Goal: Task Accomplishment & Management: Use online tool/utility

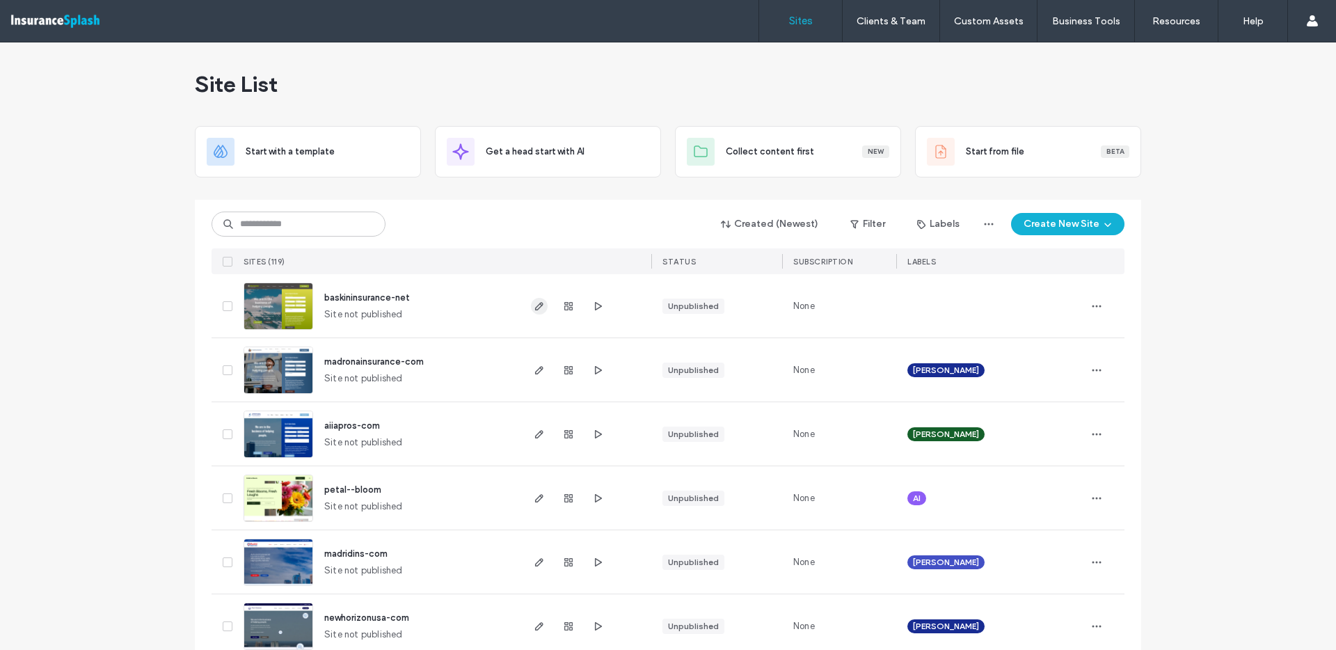
click at [538, 310] on icon "button" at bounding box center [539, 306] width 11 height 11
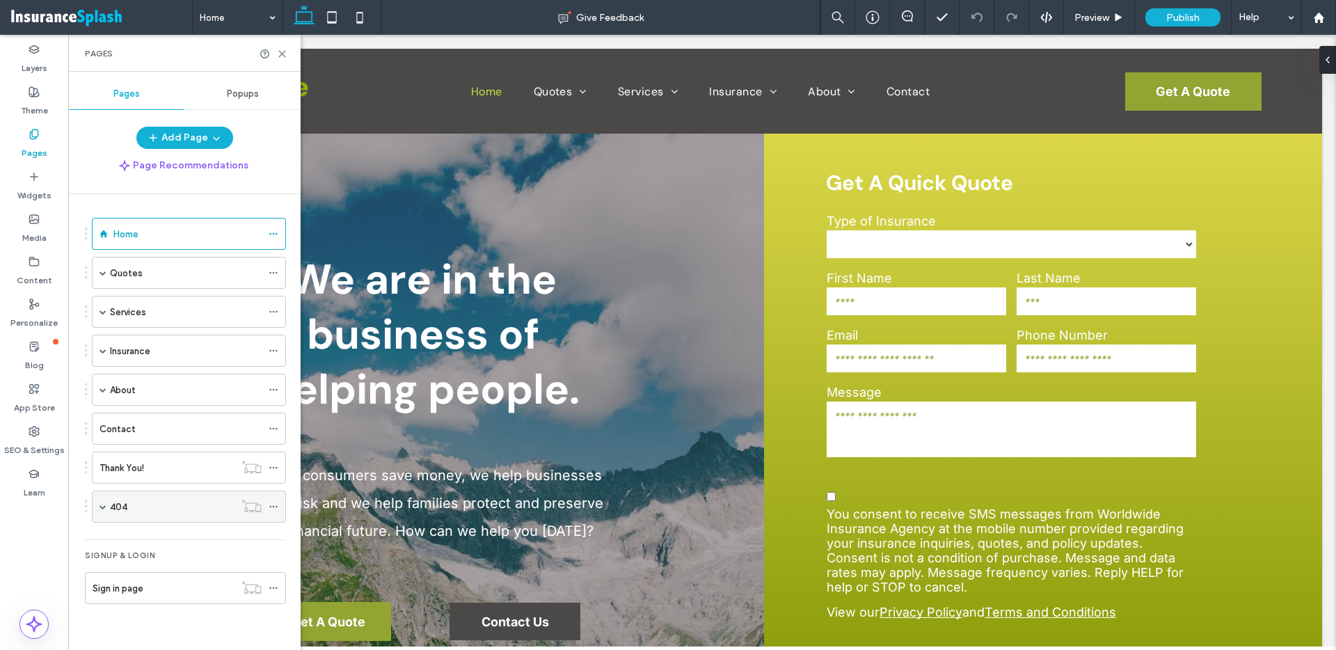
click at [102, 506] on span at bounding box center [102, 506] width 7 height 7
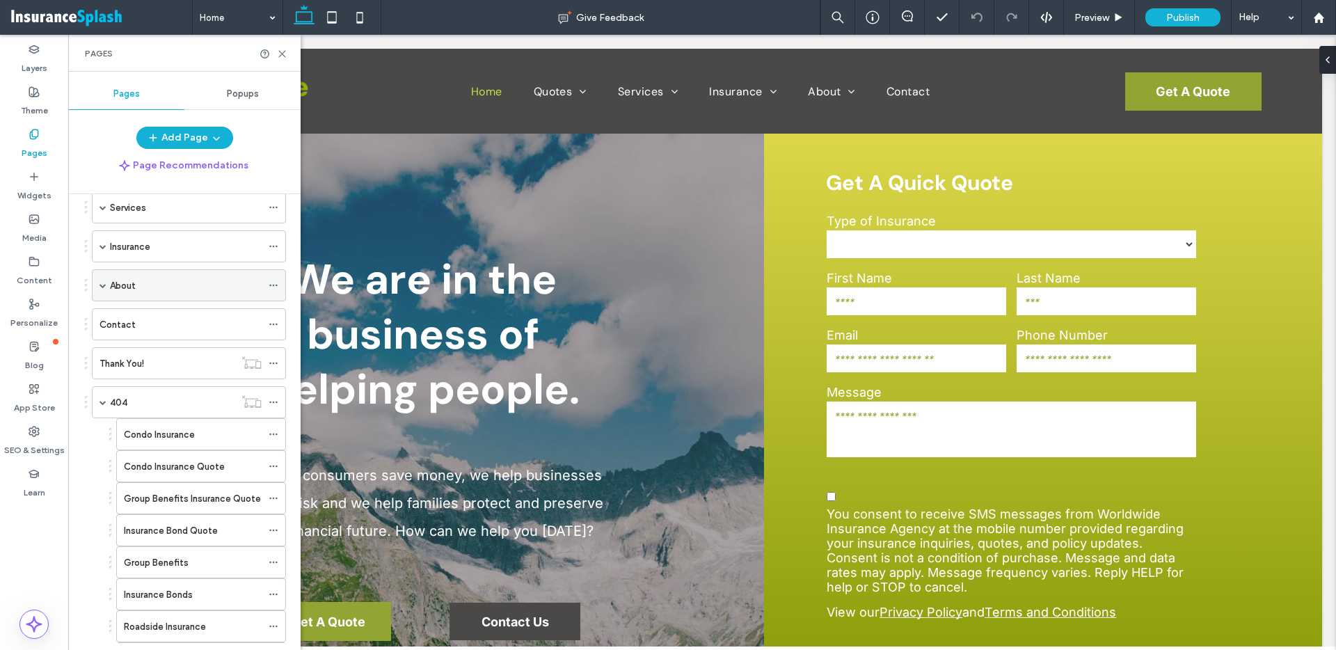
scroll to position [250, 0]
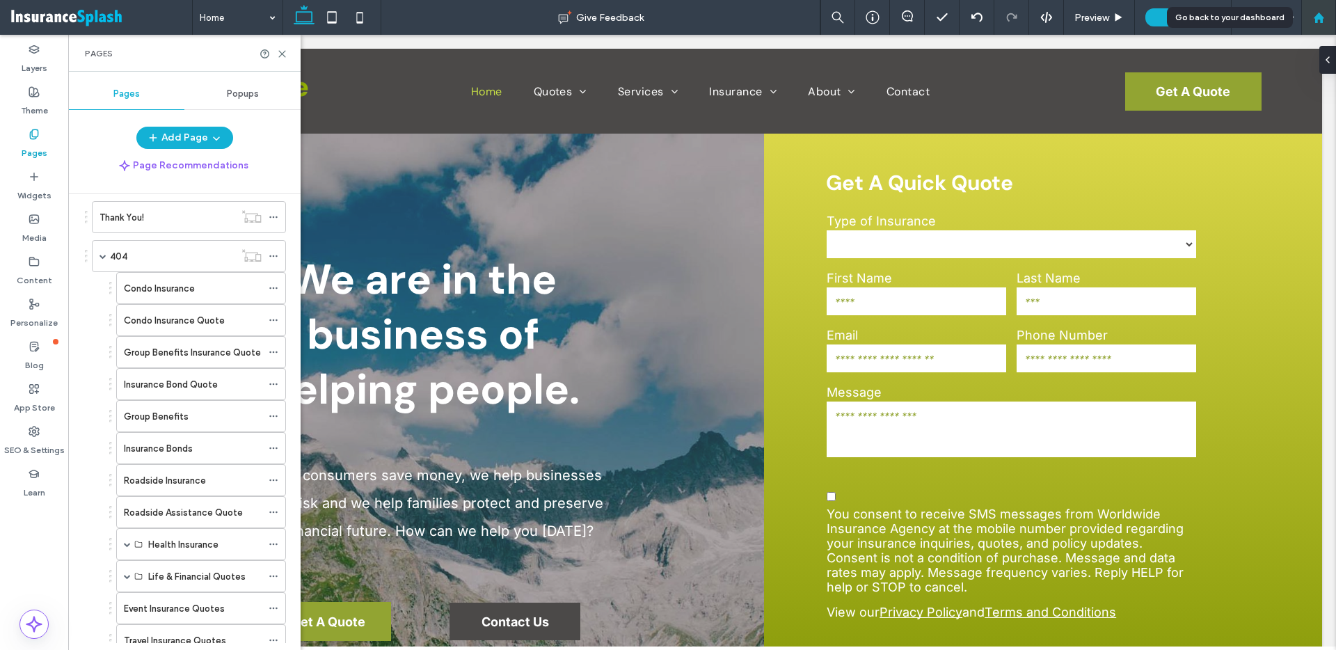
click at [1315, 21] on use at bounding box center [1318, 17] width 10 height 10
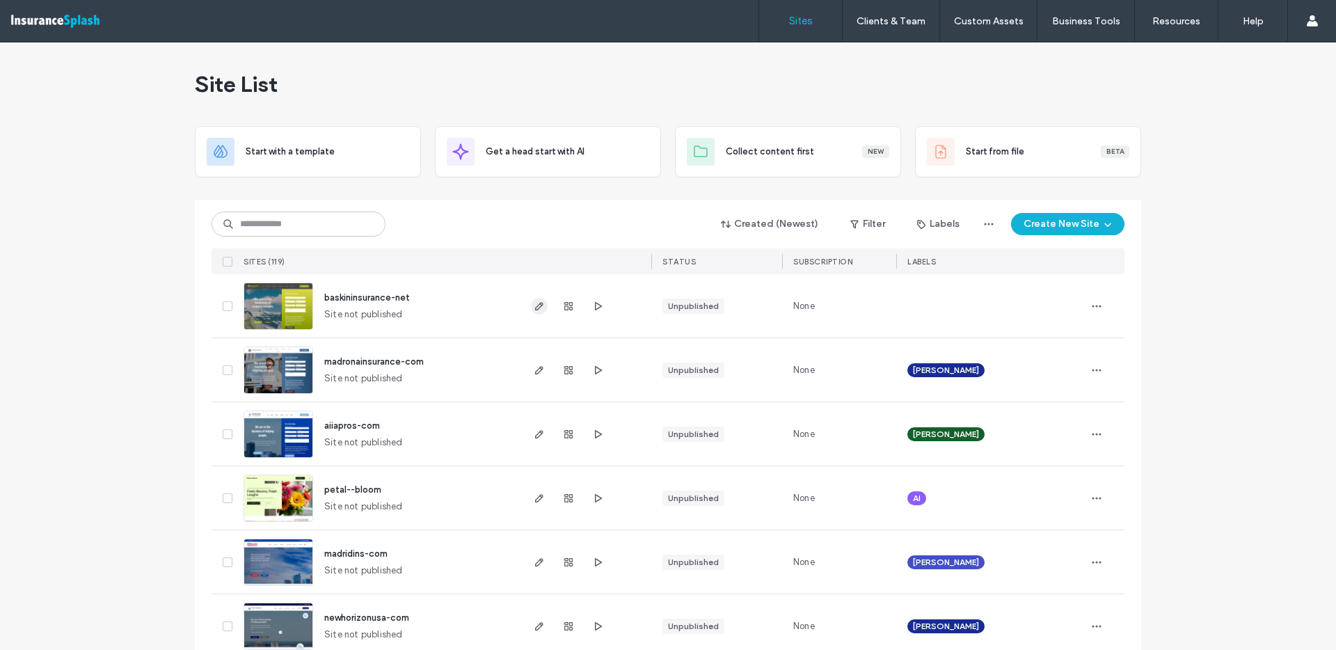
click at [539, 307] on icon "button" at bounding box center [539, 306] width 11 height 11
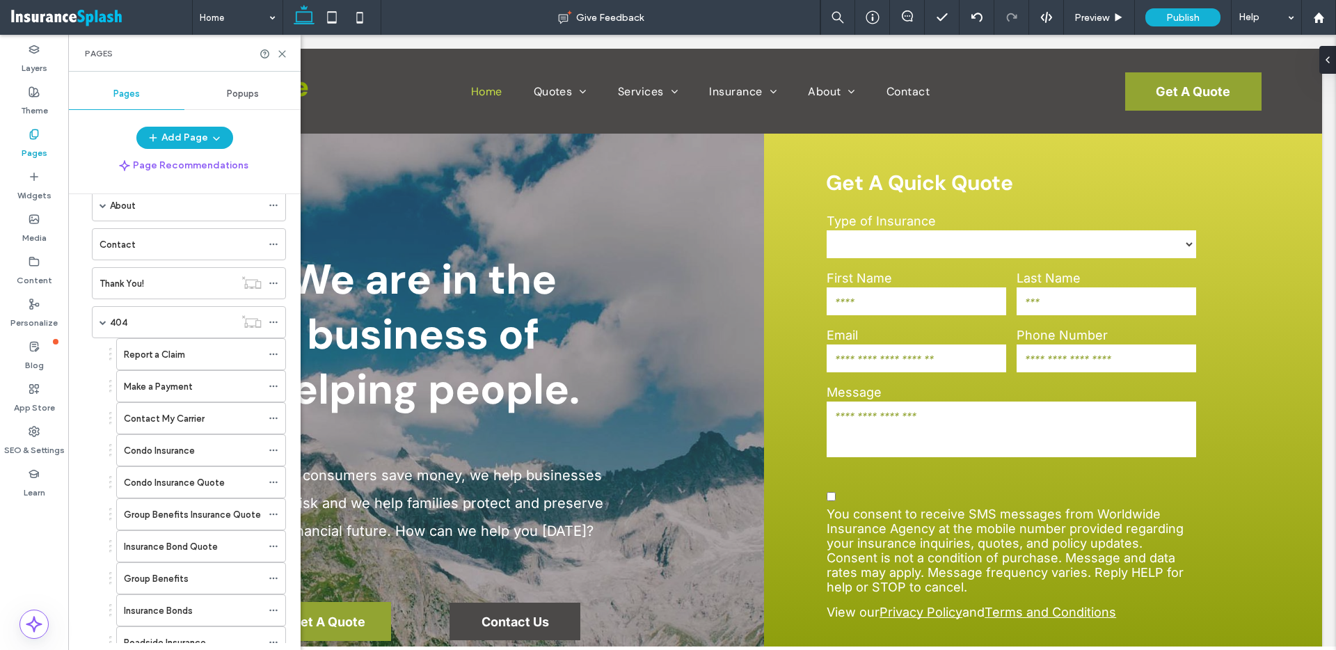
scroll to position [182, 0]
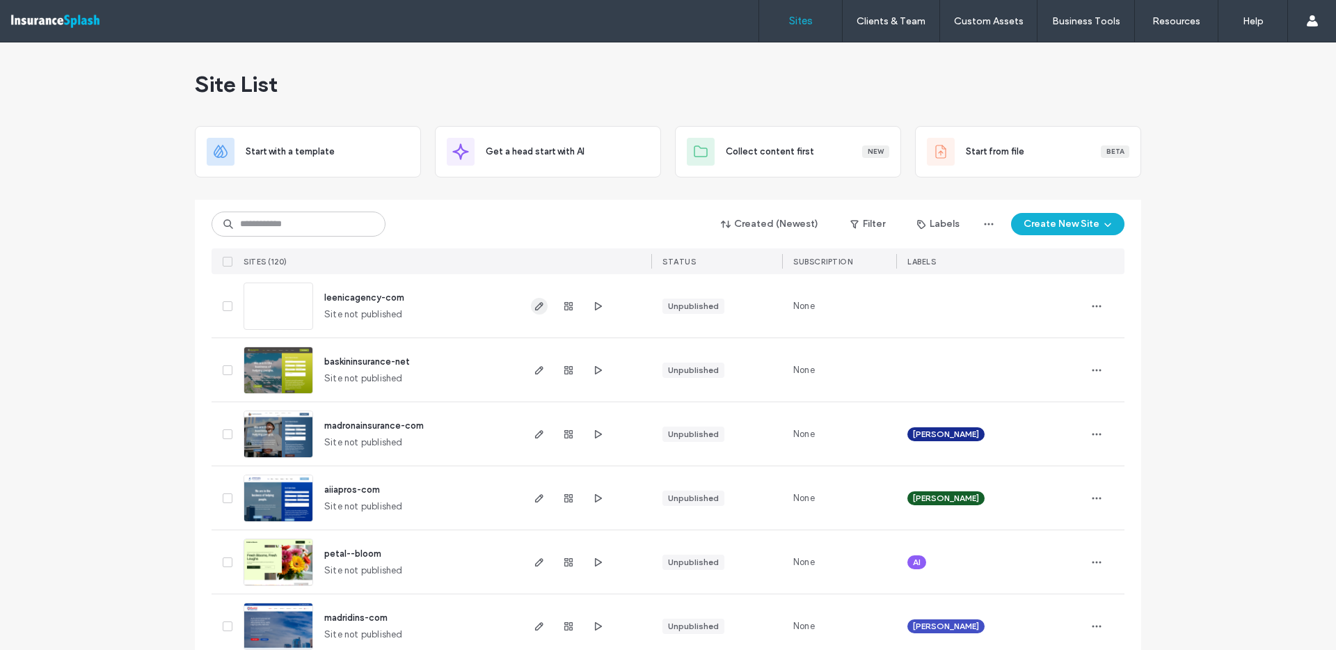
click at [531, 312] on span "button" at bounding box center [539, 306] width 17 height 17
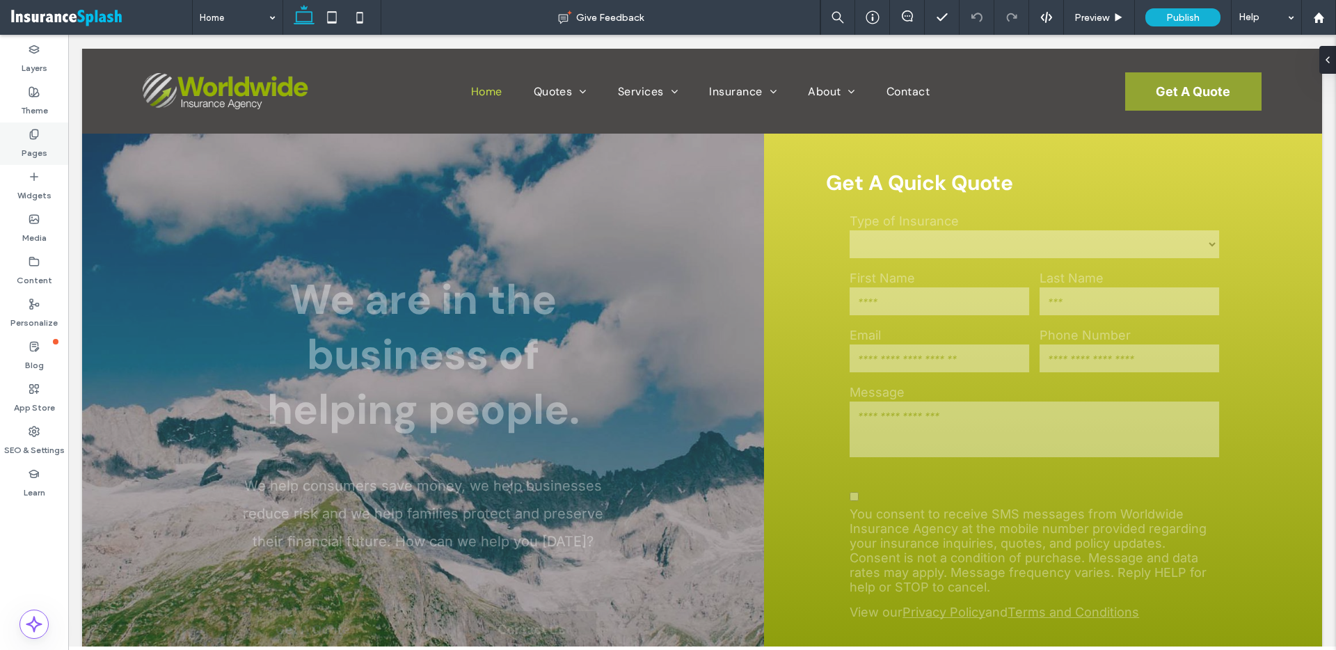
click at [40, 154] on label "Pages" at bounding box center [35, 149] width 26 height 19
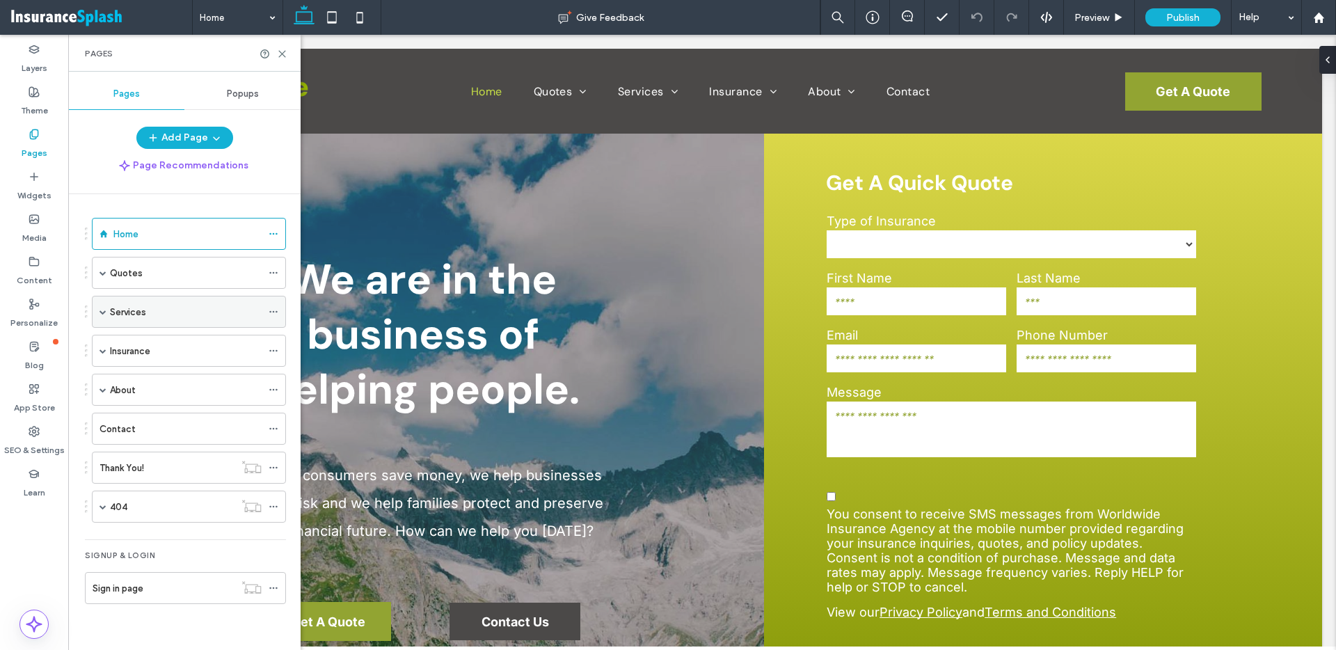
click at [104, 312] on span at bounding box center [102, 311] width 7 height 7
click at [107, 310] on div "Services" at bounding box center [189, 312] width 194 height 32
click at [102, 312] on span at bounding box center [102, 311] width 7 height 7
click at [104, 388] on span at bounding box center [102, 389] width 7 height 7
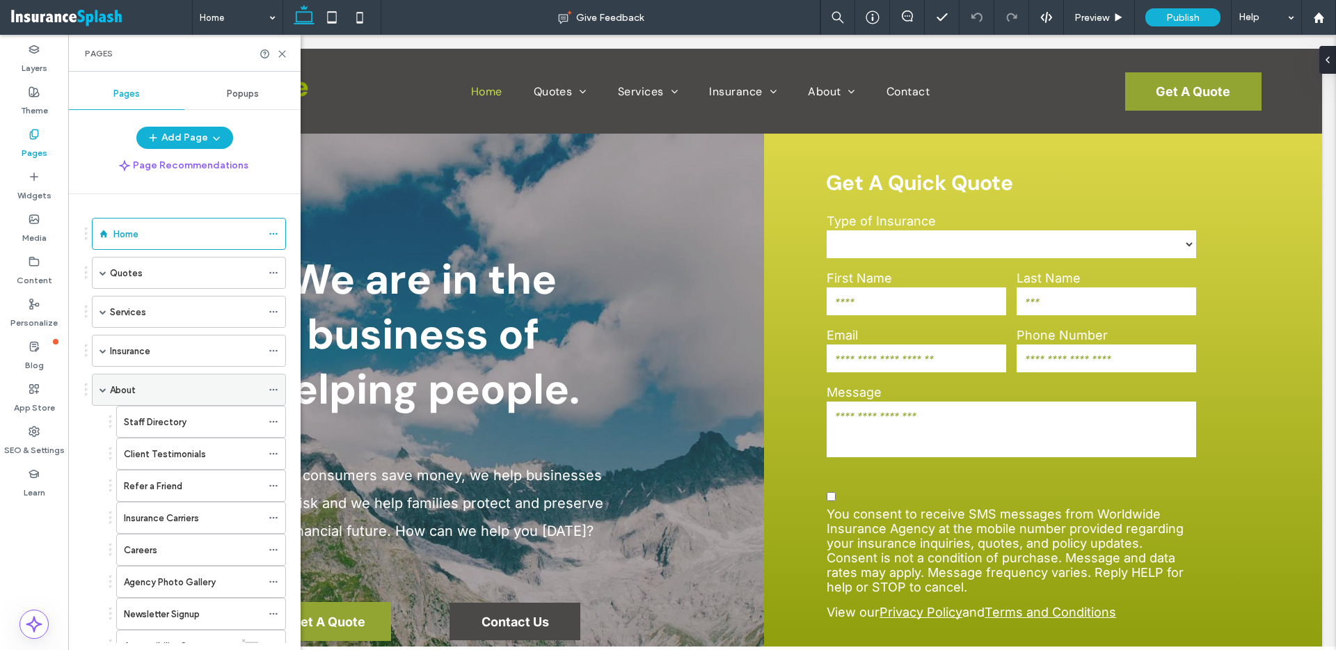
click at [104, 387] on span at bounding box center [102, 389] width 7 height 7
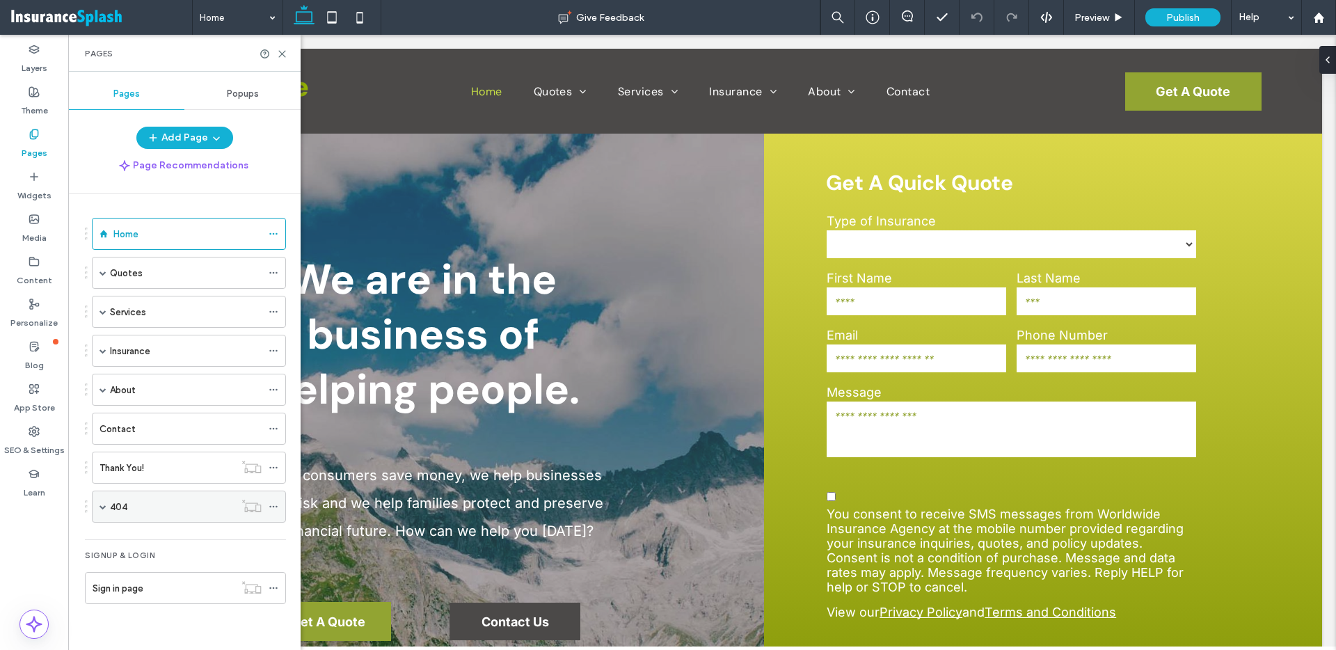
click at [103, 508] on span at bounding box center [102, 506] width 7 height 7
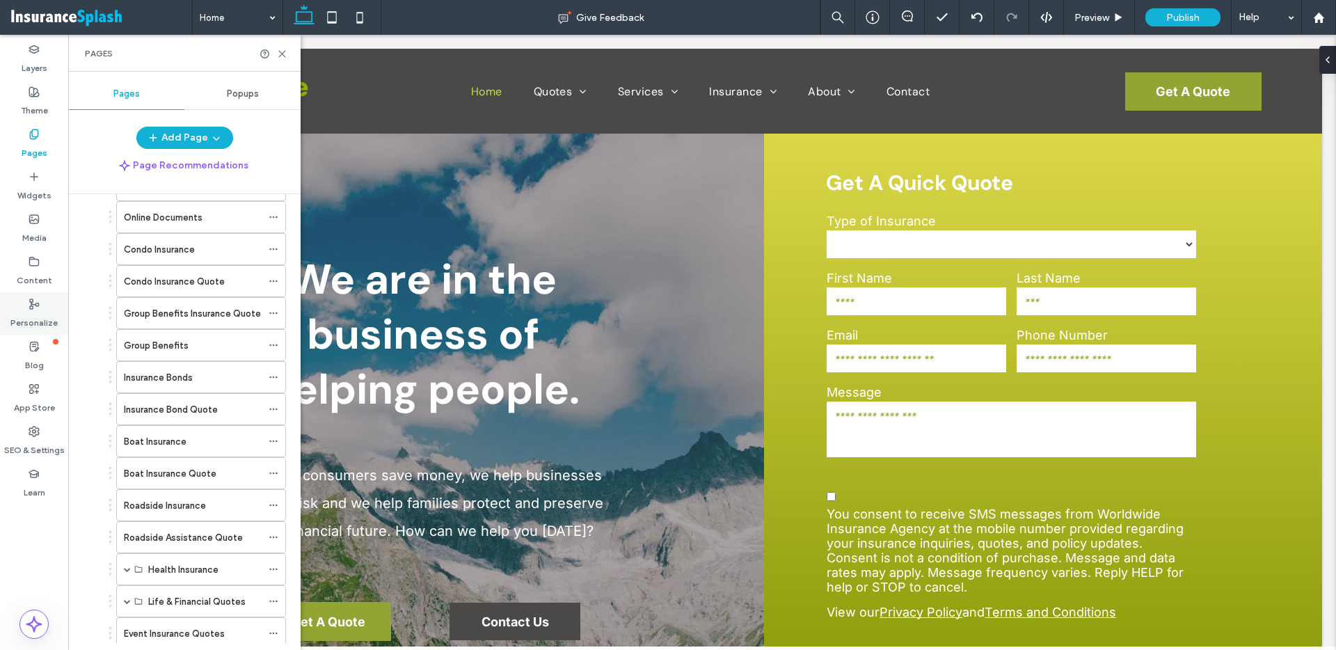
scroll to position [417, 0]
